Goal: Task Accomplishment & Management: Use online tool/utility

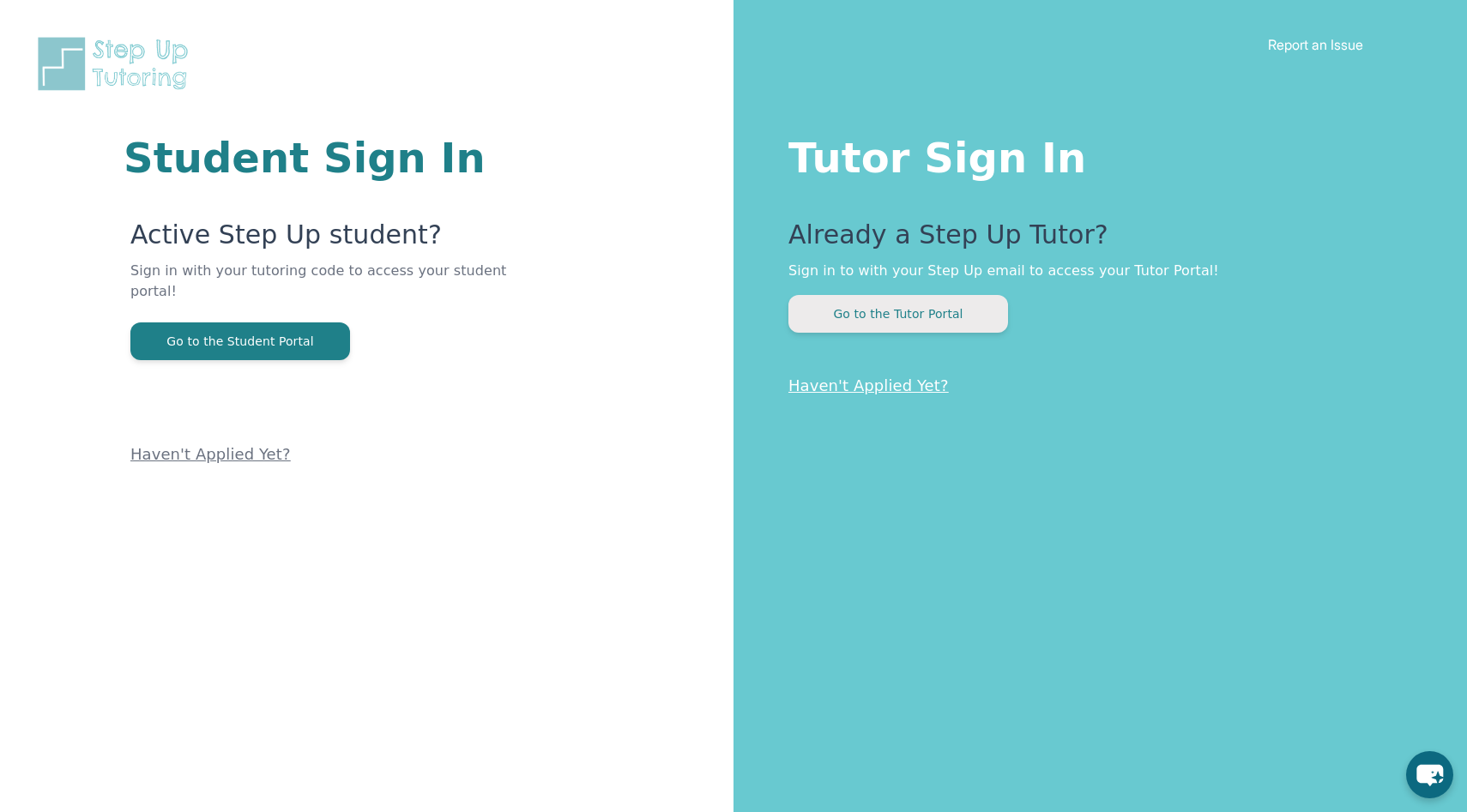
click at [956, 298] on button "Go to the Tutor Portal" at bounding box center [897, 314] width 219 height 38
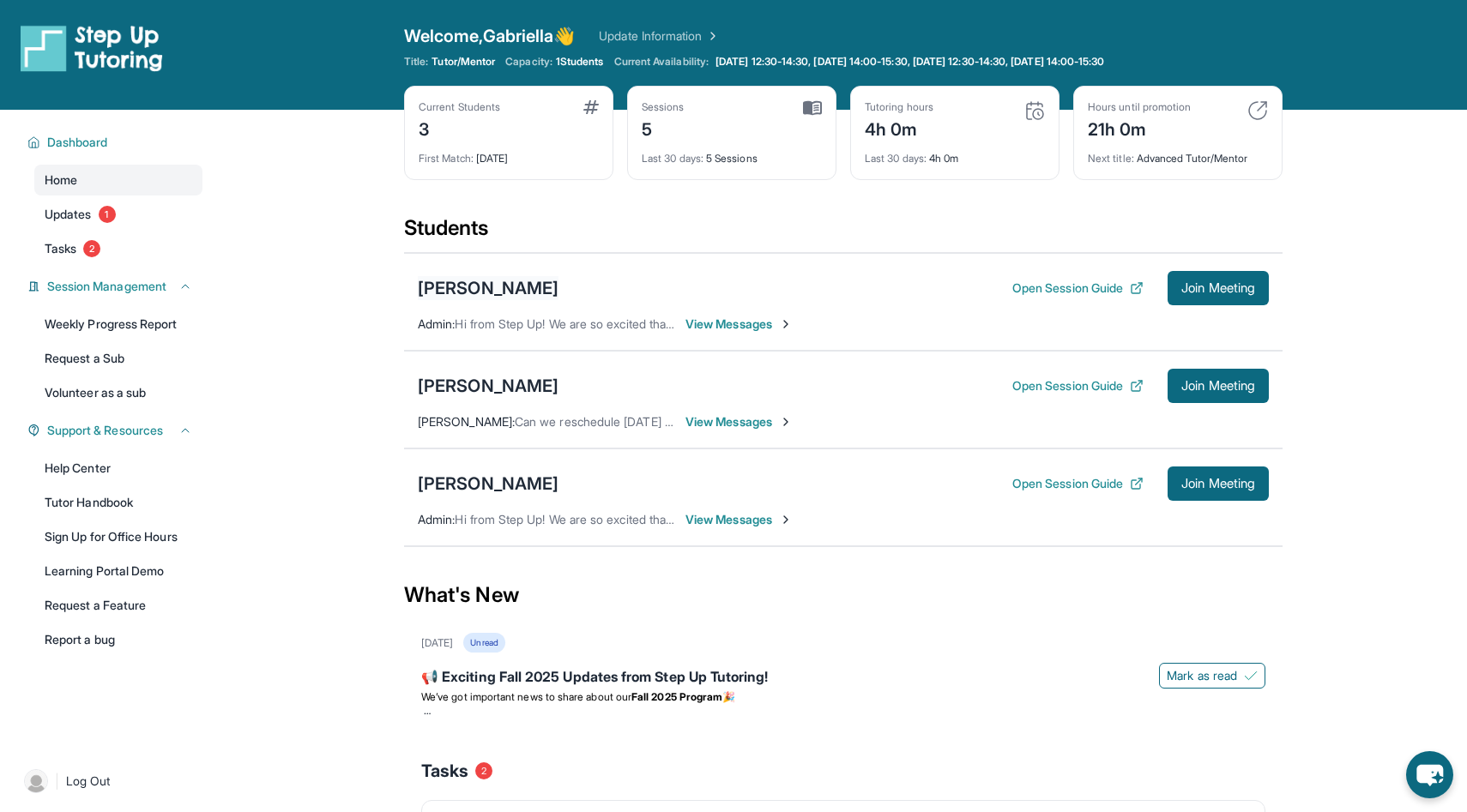
click at [460, 289] on div "Kayden Louis" at bounding box center [489, 288] width 141 height 24
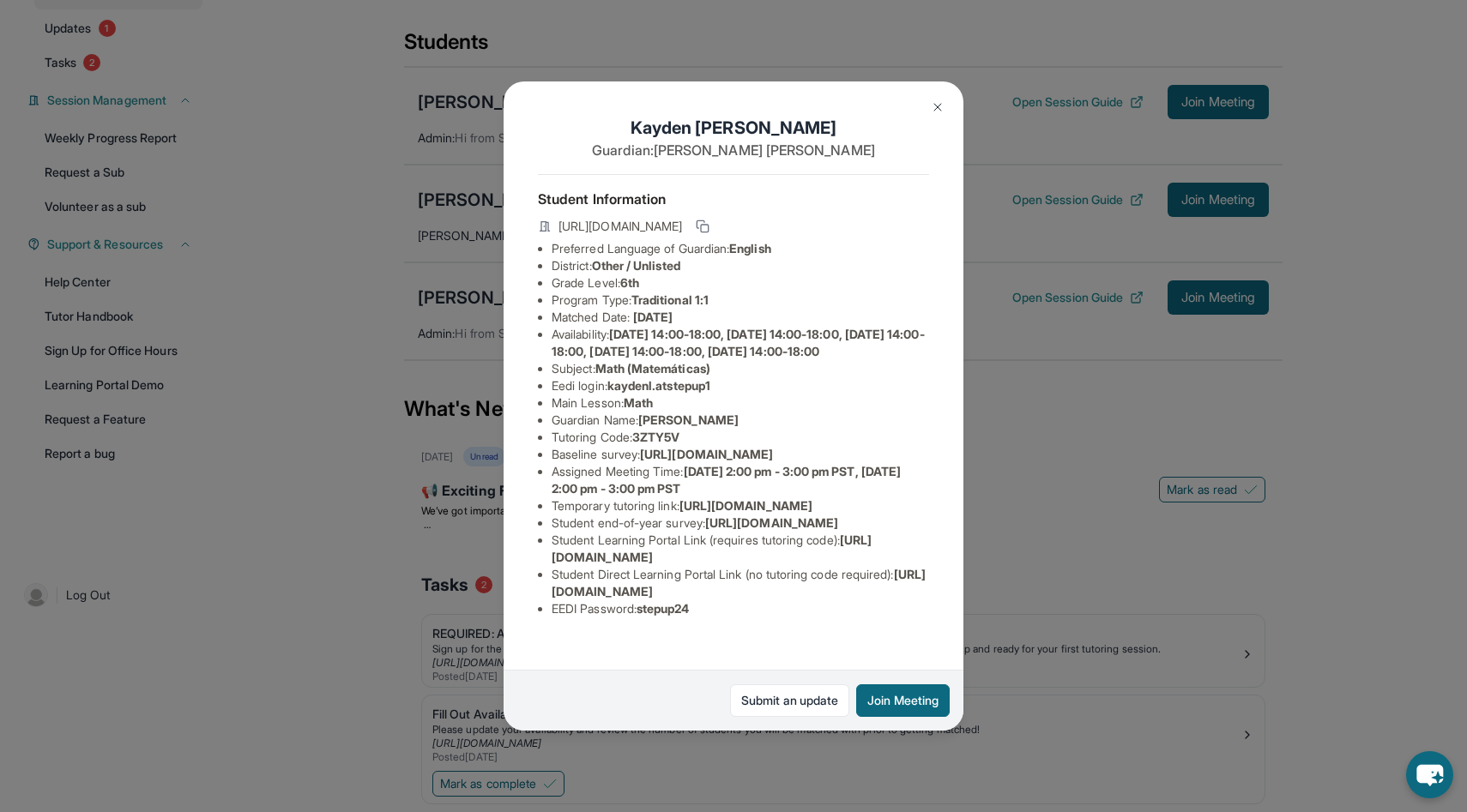
scroll to position [79, 0]
drag, startPoint x: 615, startPoint y: 323, endPoint x: 741, endPoint y: 321, distance: 126.0
click at [741, 378] on li "Eedi login : kaydenl.atstepup1" at bounding box center [740, 386] width 378 height 17
copy span "kaydenl.atstepup1"
click at [946, 116] on button at bounding box center [938, 107] width 35 height 35
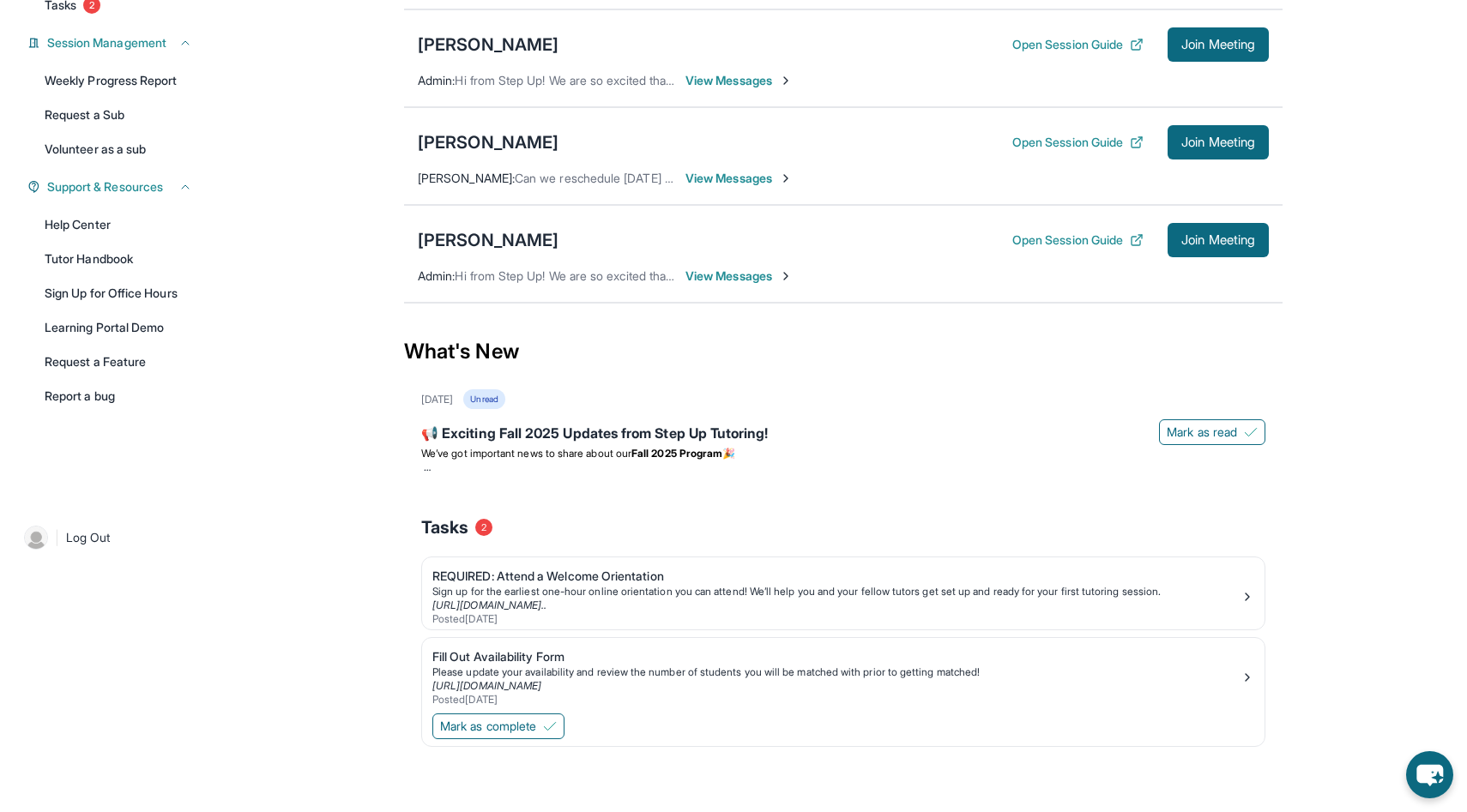
scroll to position [0, 0]
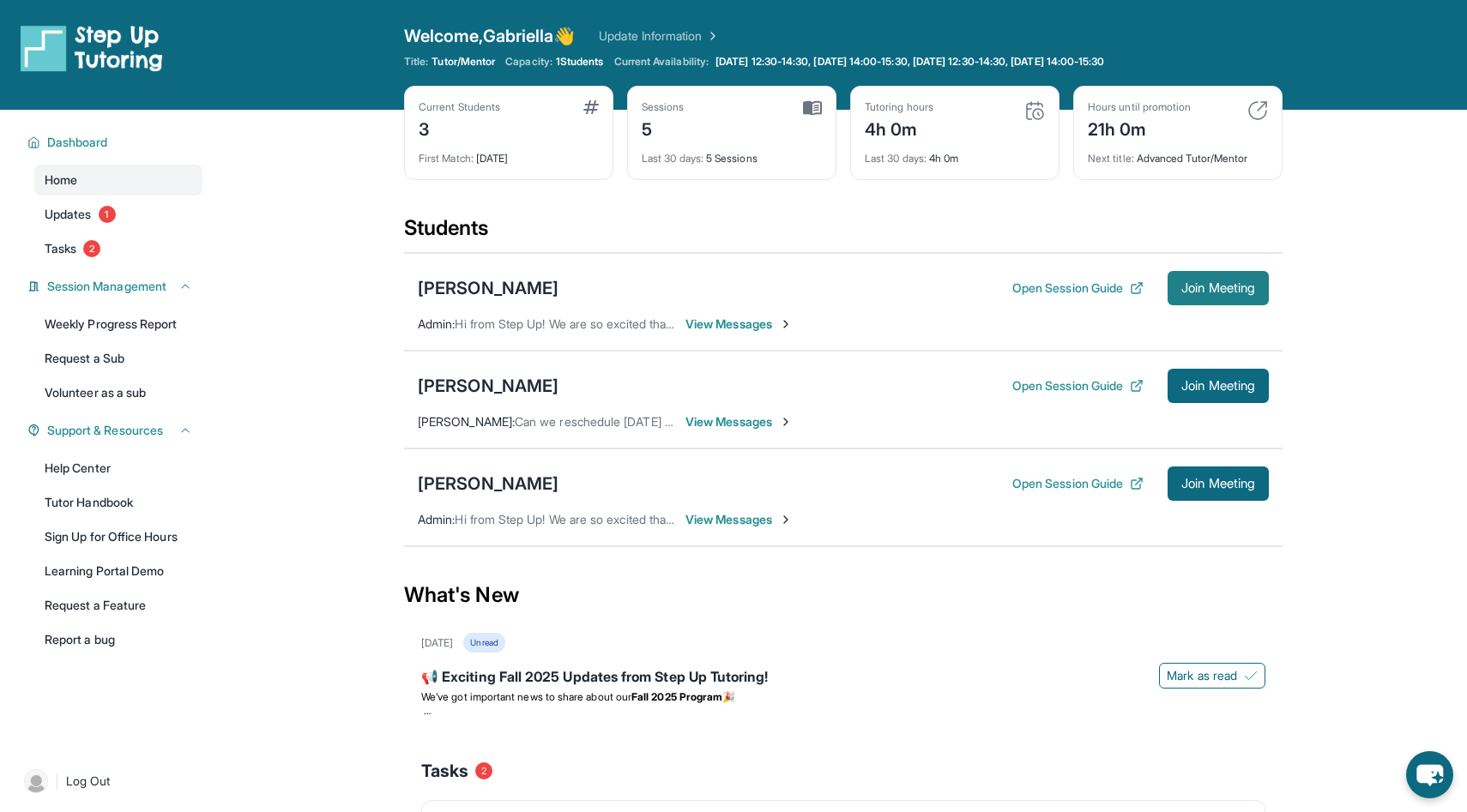
click at [1182, 272] on button "Join Meeting" at bounding box center [1218, 289] width 101 height 35
